Goal: Task Accomplishment & Management: Use online tool/utility

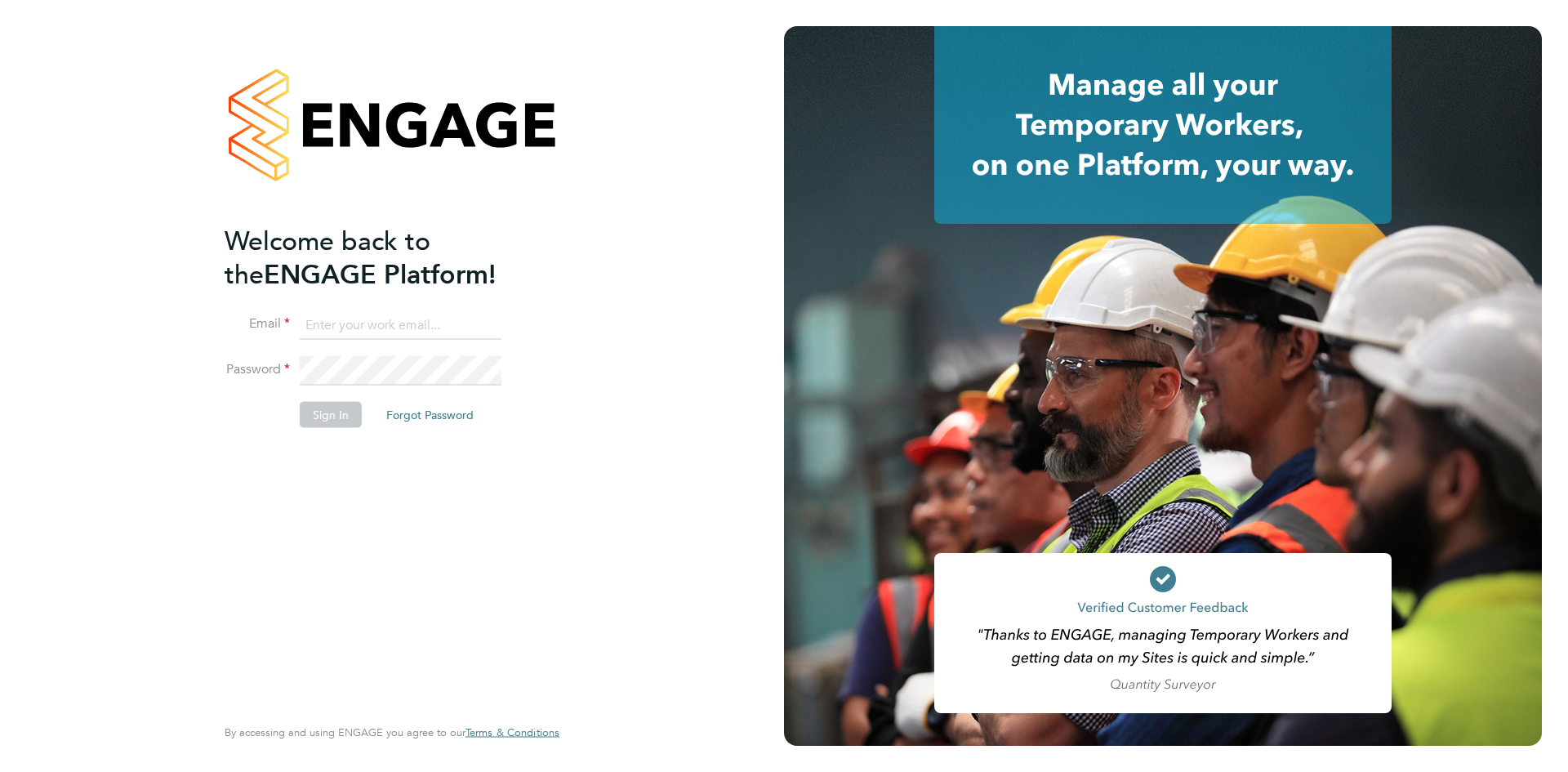
type input "codonovan@skilledcareers.co.uk"
click at [332, 419] on button "Sign In" at bounding box center [331, 414] width 62 height 27
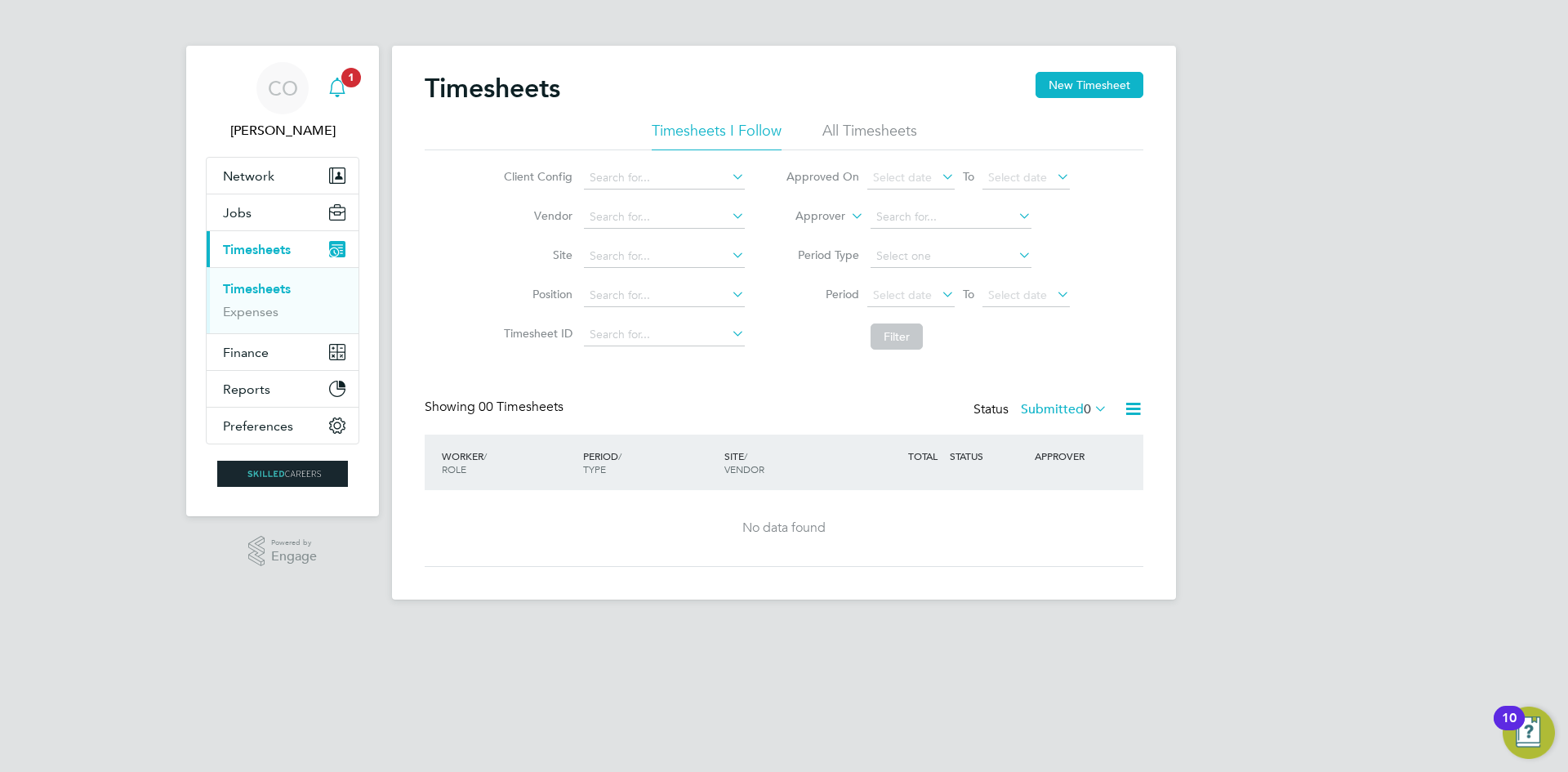
click at [342, 85] on icon "Main navigation" at bounding box center [337, 88] width 19 height 19
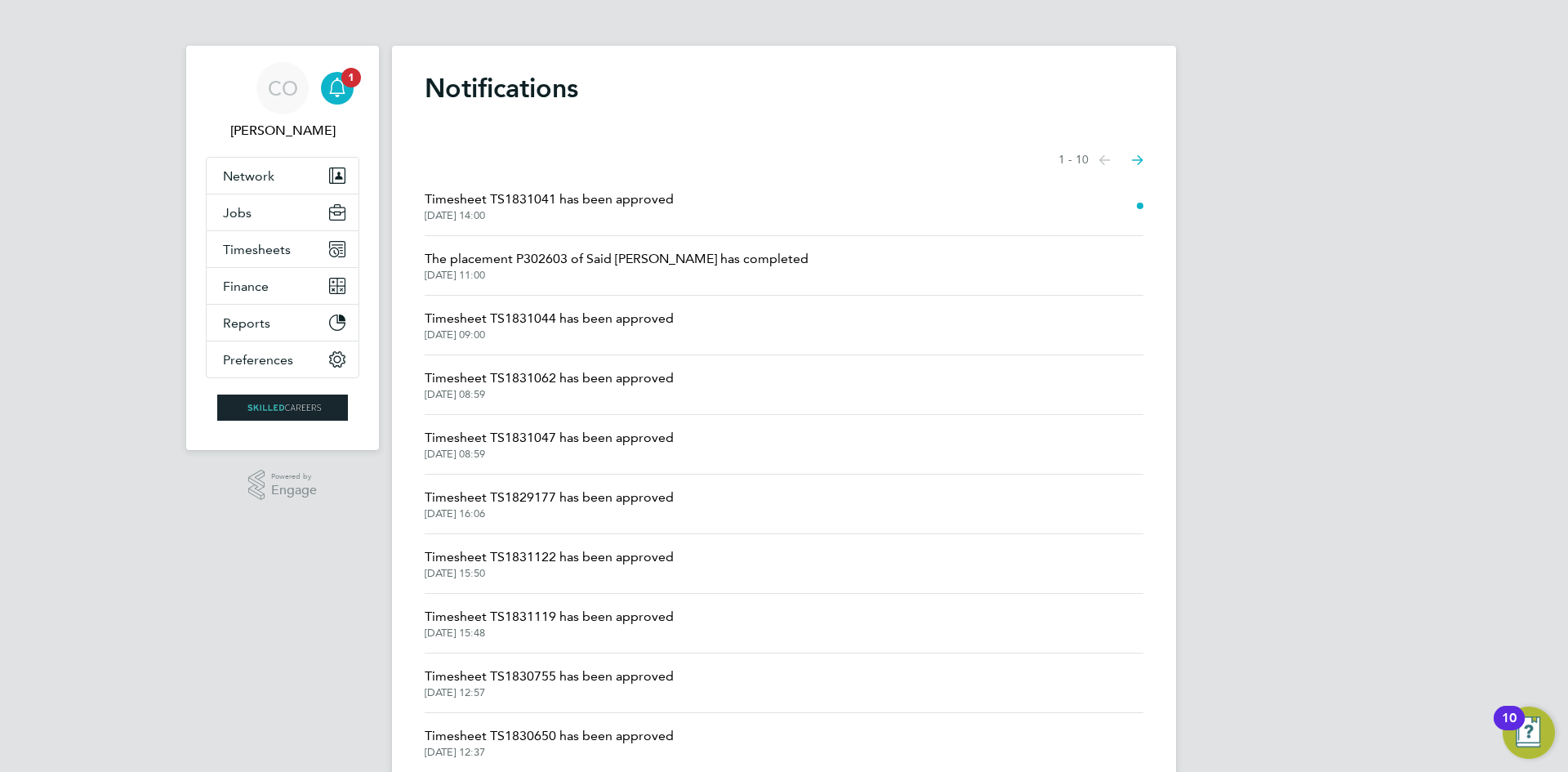
click at [504, 205] on span "Timesheet TS1831041 has been approved" at bounding box center [549, 199] width 249 height 19
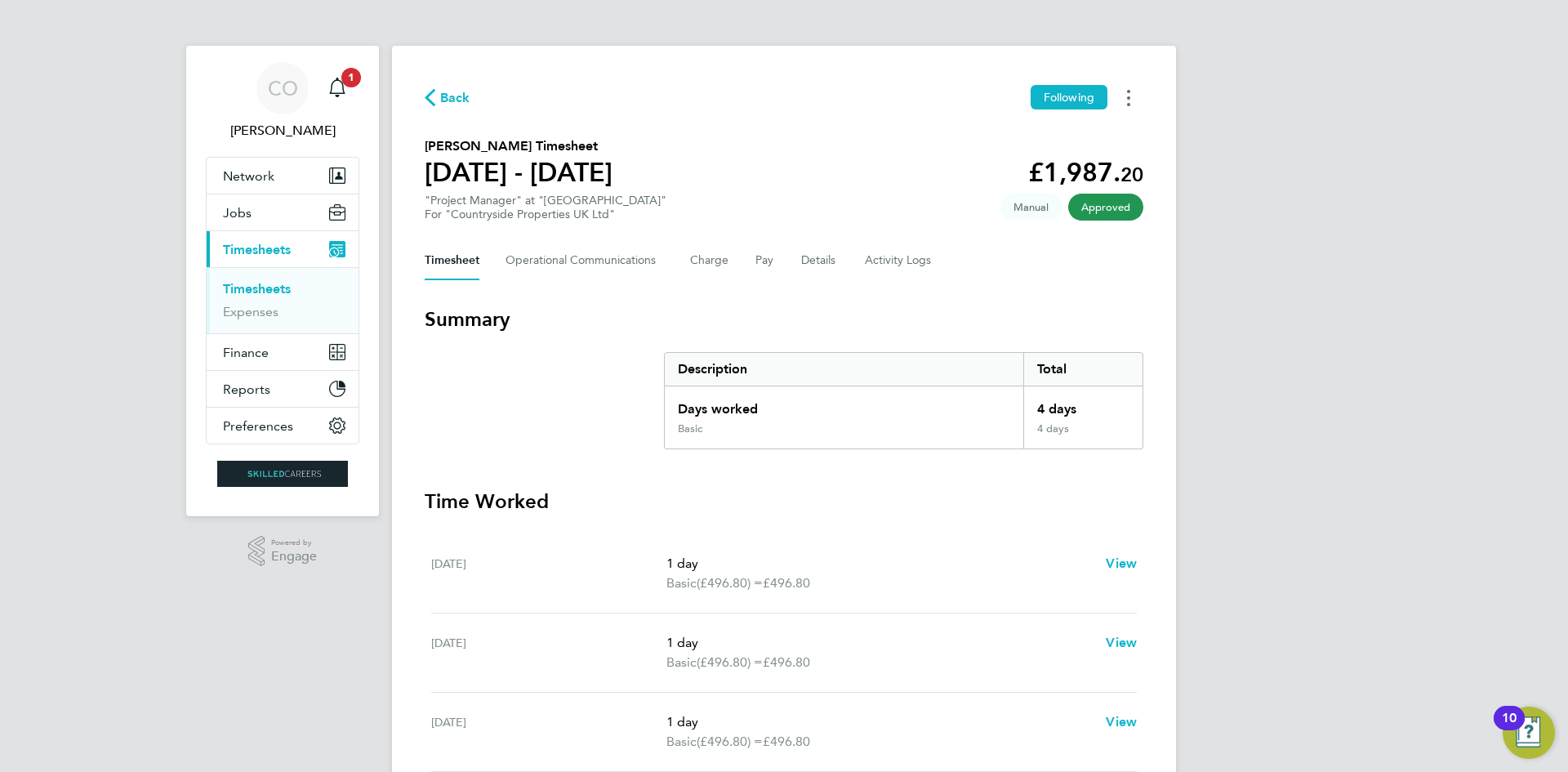
click at [1134, 93] on button "Timesheets Menu" at bounding box center [1128, 97] width 29 height 26
click at [1046, 144] on link "Download timesheet" at bounding box center [1045, 134] width 196 height 33
